Goal: Task Accomplishment & Management: Use online tool/utility

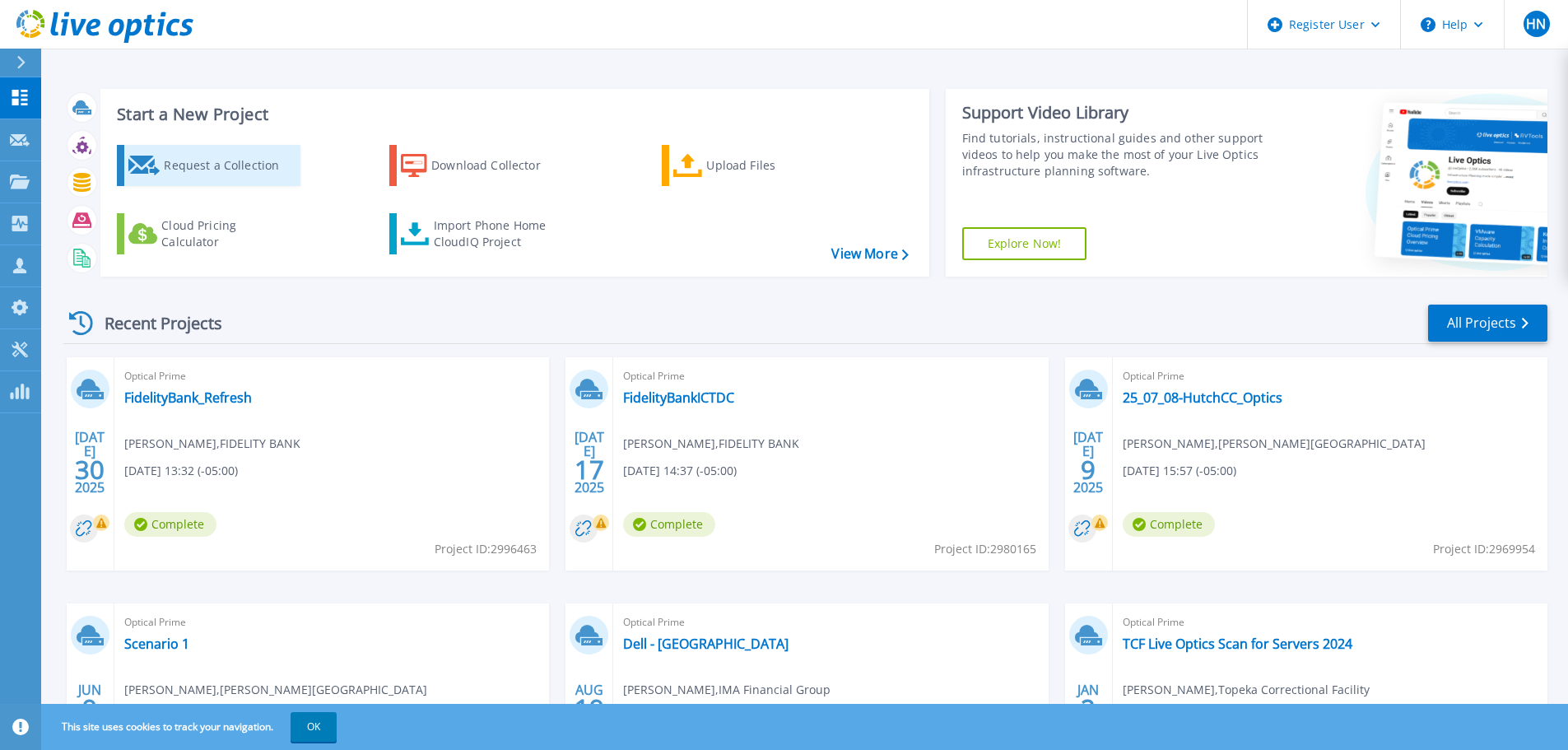
click at [186, 165] on div "Request a Collection" at bounding box center [229, 165] width 132 height 33
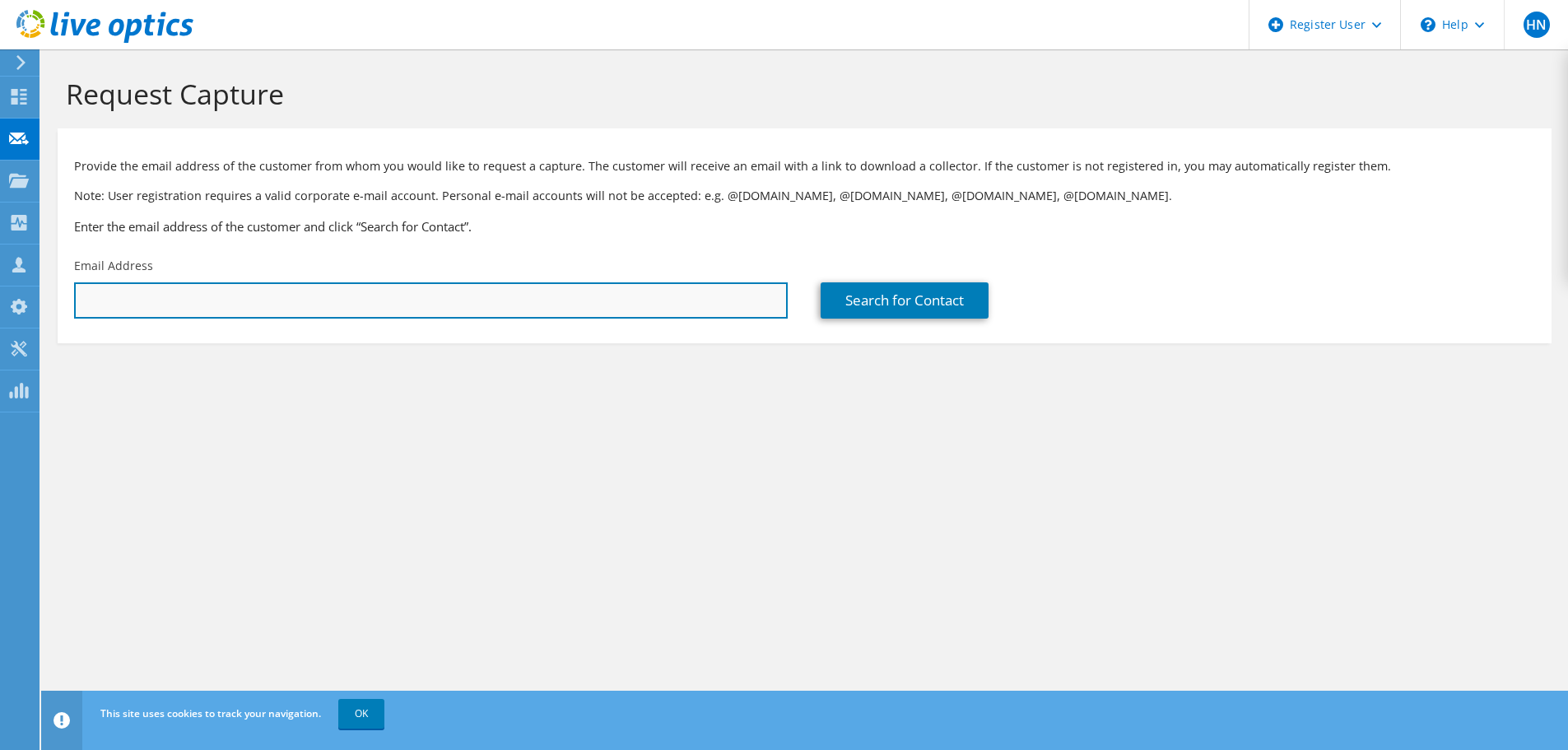
click at [199, 287] on input "text" at bounding box center [431, 300] width 714 height 36
type input "sschaffer@fidelitybank.com"
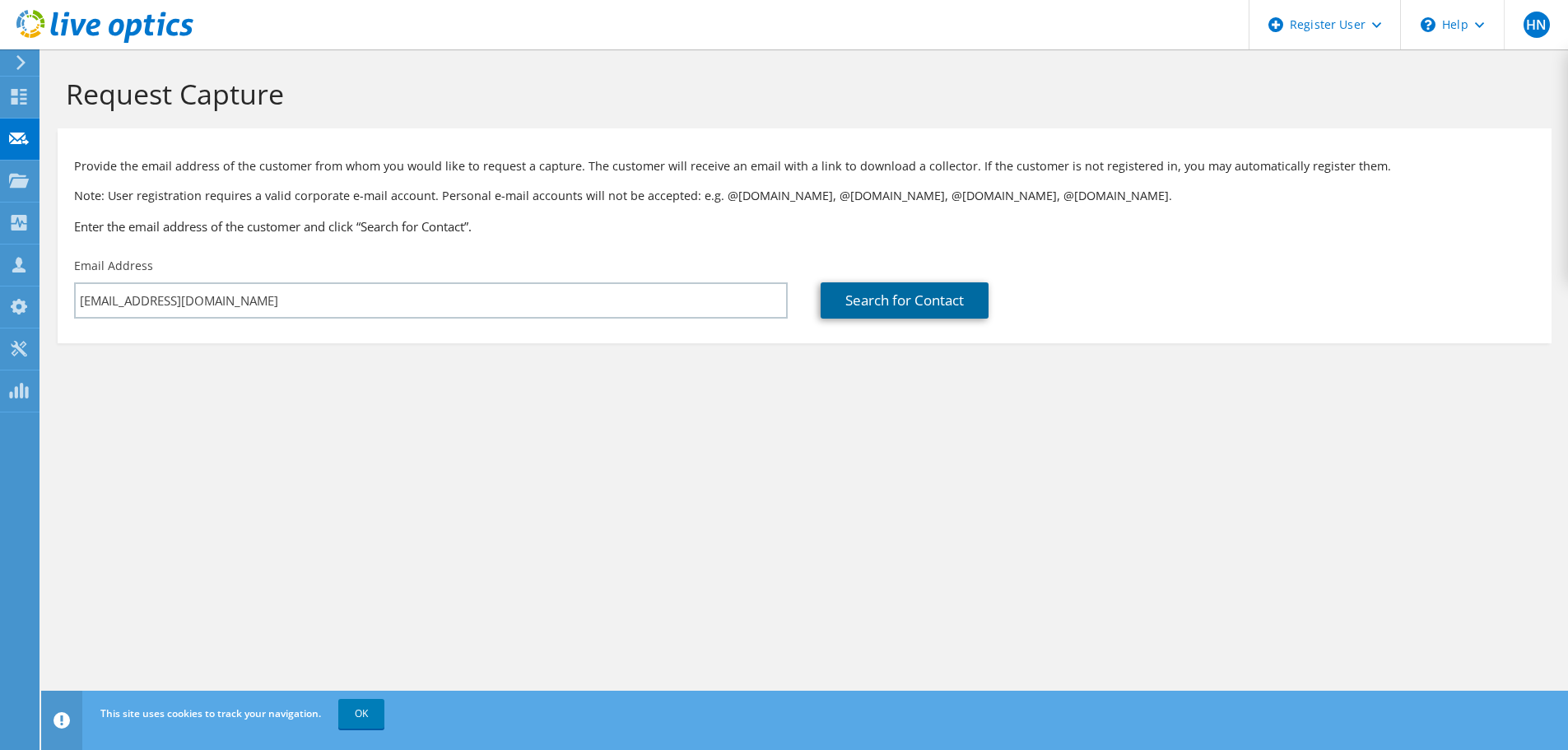
click at [862, 305] on link "Search for Contact" at bounding box center [904, 300] width 168 height 36
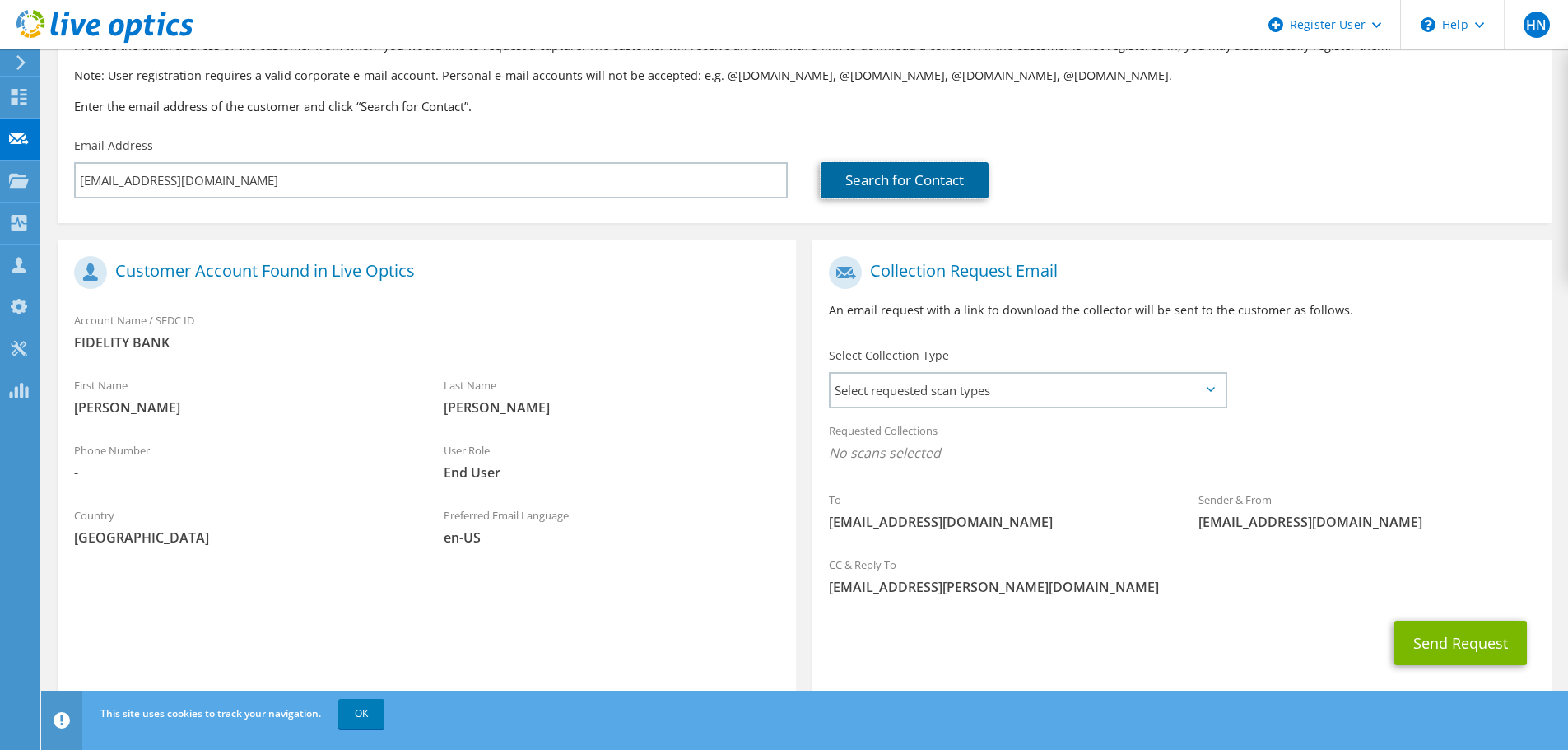
scroll to position [151, 0]
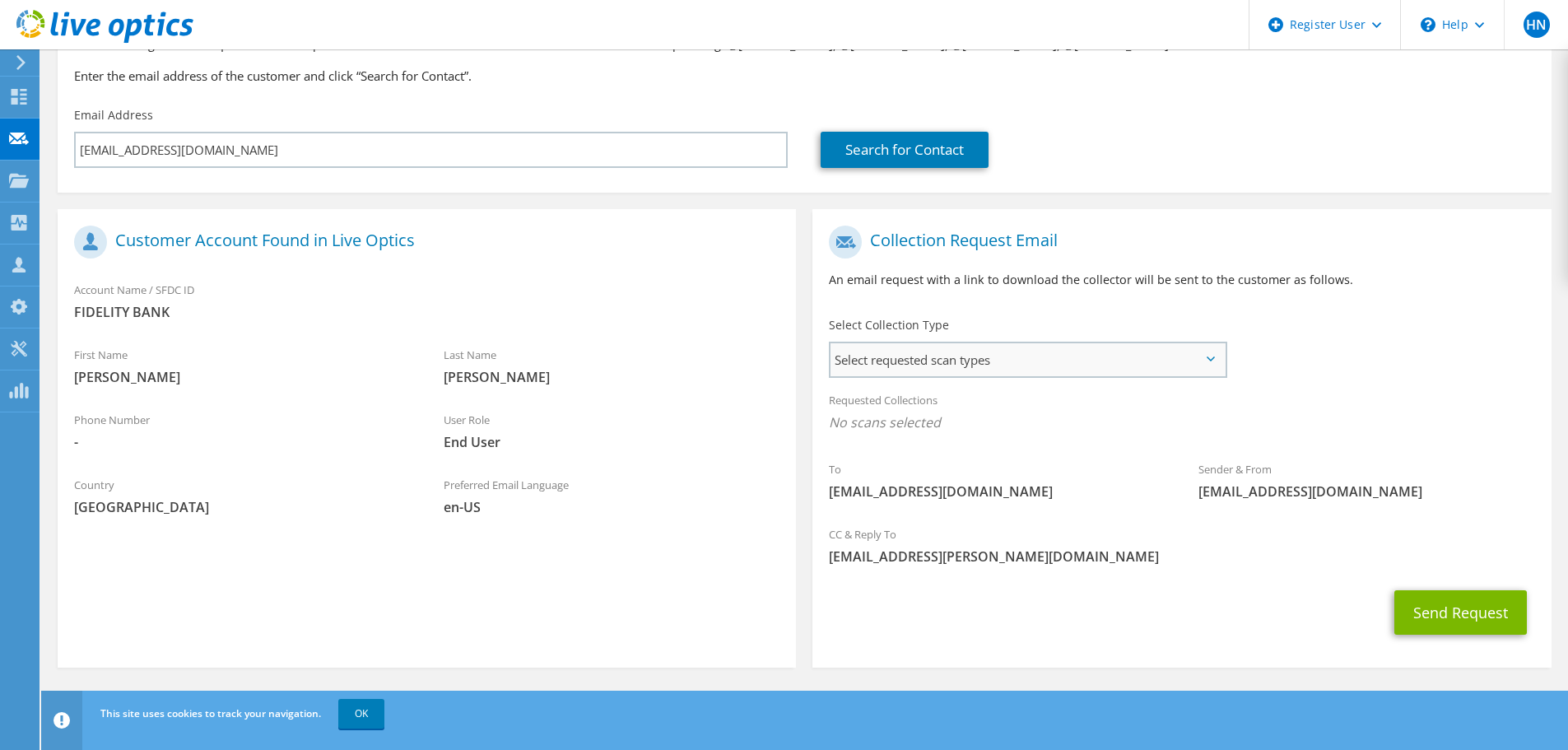
click at [968, 359] on span "Select requested scan types" at bounding box center [1027, 359] width 395 height 33
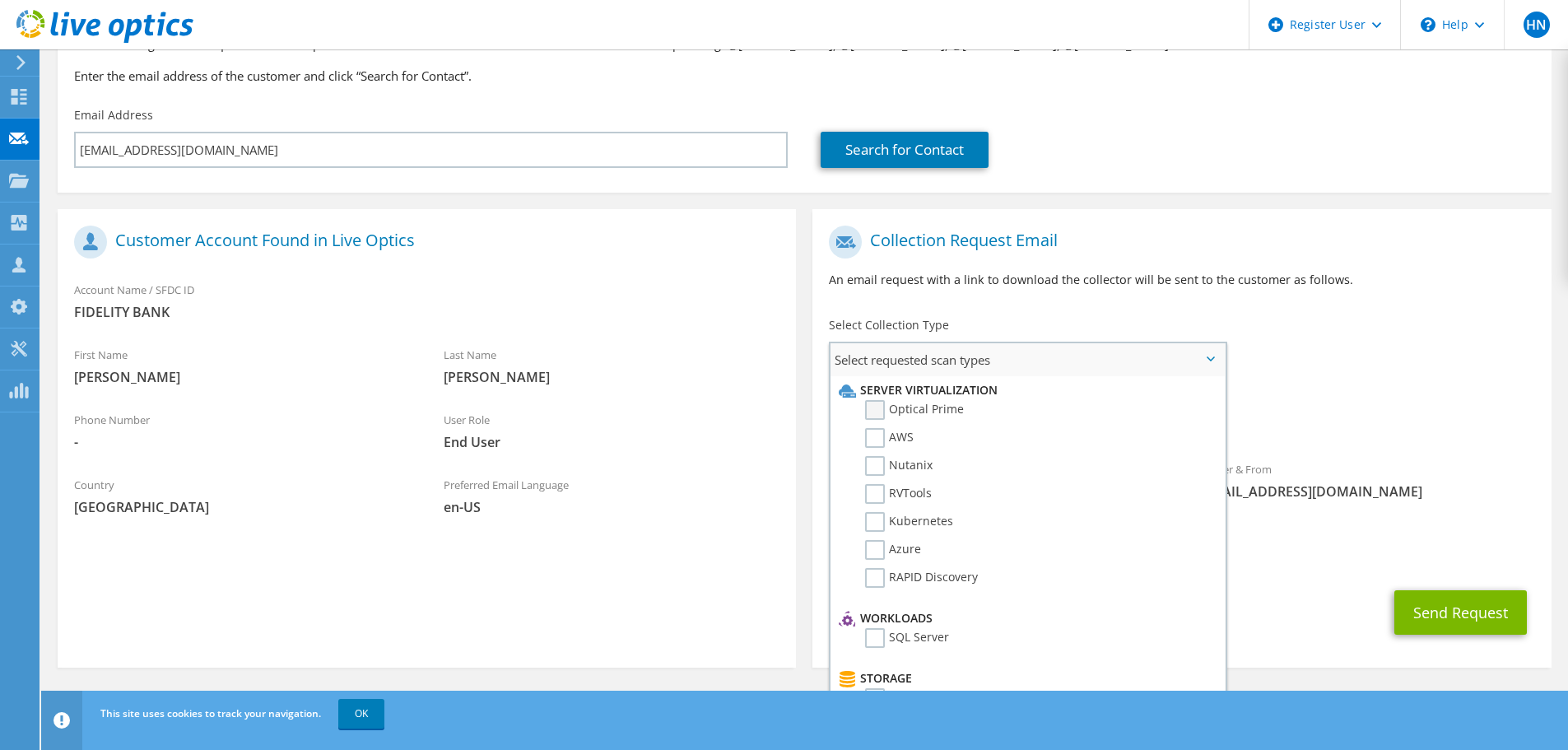
click at [867, 411] on label "Optical Prime" at bounding box center [914, 410] width 99 height 20
click at [0, 0] on input "Optical Prime" at bounding box center [0, 0] width 0 height 0
click at [1421, 389] on div "Requested Collections No scans selected Optical Prime" at bounding box center [1182, 416] width 738 height 66
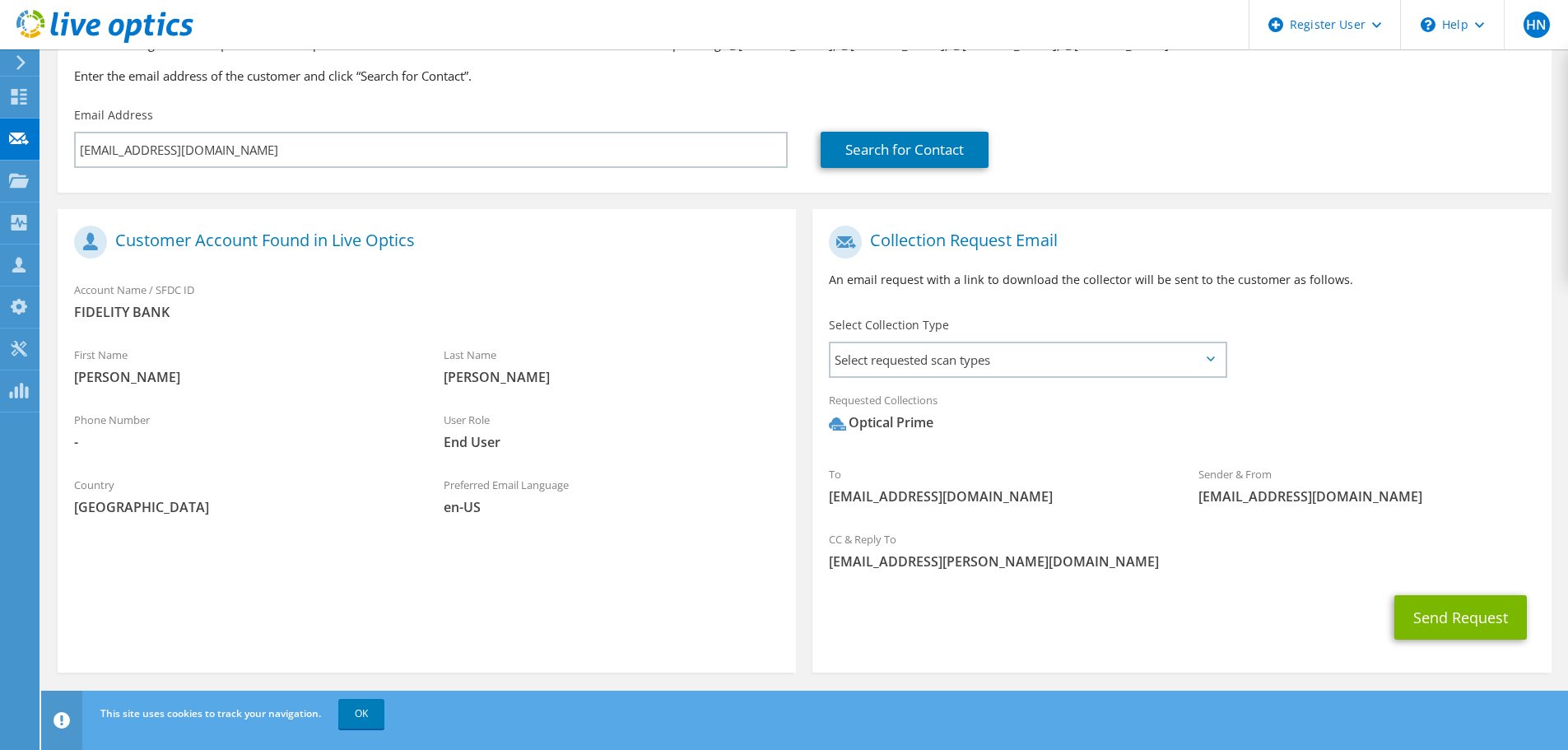
scroll to position [156, 0]
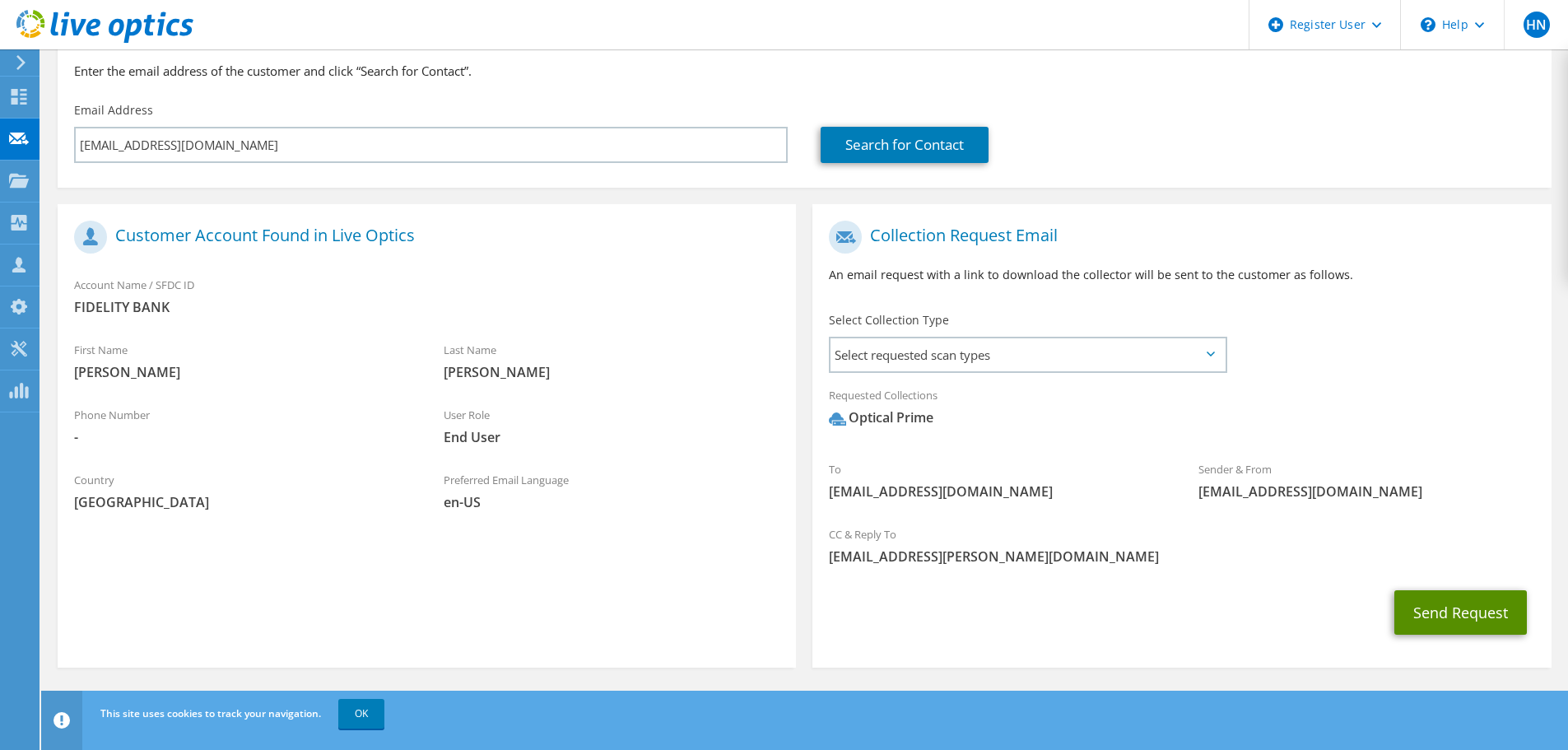
click at [1469, 613] on button "Send Request" at bounding box center [1461, 612] width 132 height 44
